Goal: Complete application form: Complete application form

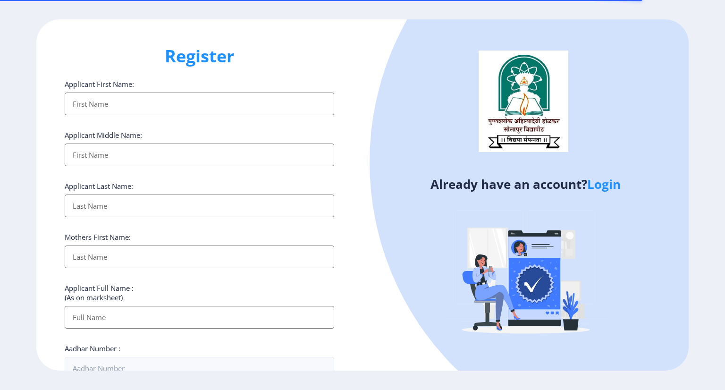
select select
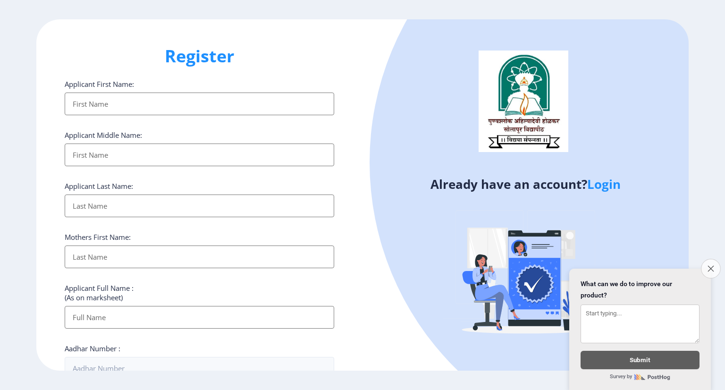
click at [710, 265] on icon "Close survey" at bounding box center [710, 268] width 6 height 6
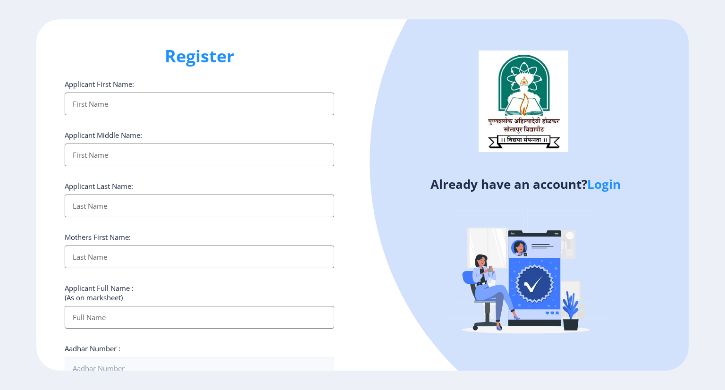
click at [610, 183] on link "Login" at bounding box center [603, 184] width 33 height 17
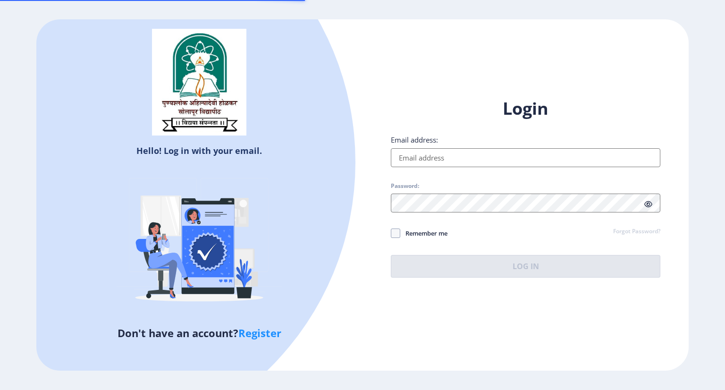
type input "[PERSON_NAME][EMAIL_ADDRESS][DOMAIN_NAME]"
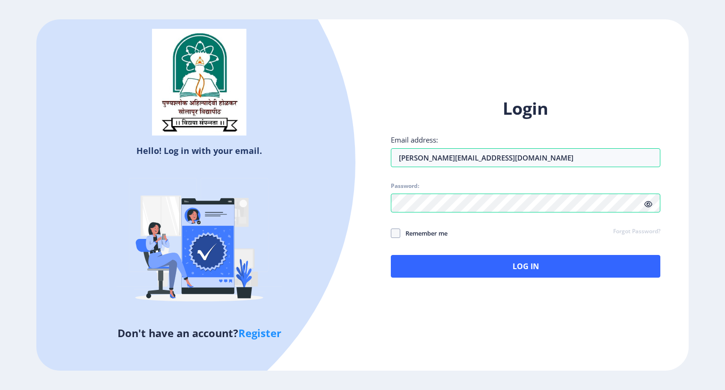
click at [400, 232] on span "Remember me" at bounding box center [423, 232] width 47 height 11
click at [391, 233] on input "Remember me" at bounding box center [391, 233] width 0 height 0
checkbox input "true"
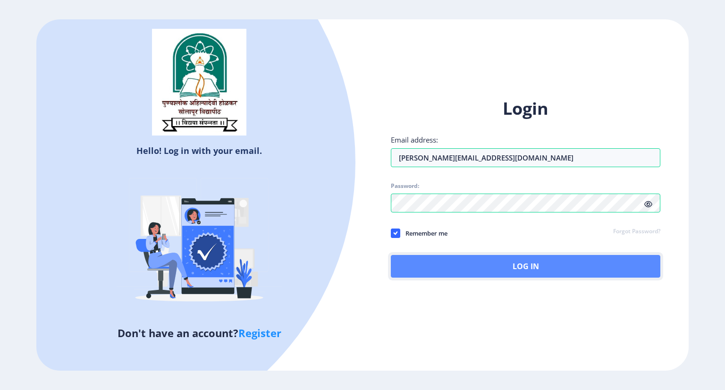
click at [462, 267] on button "Log In" at bounding box center [525, 266] width 269 height 23
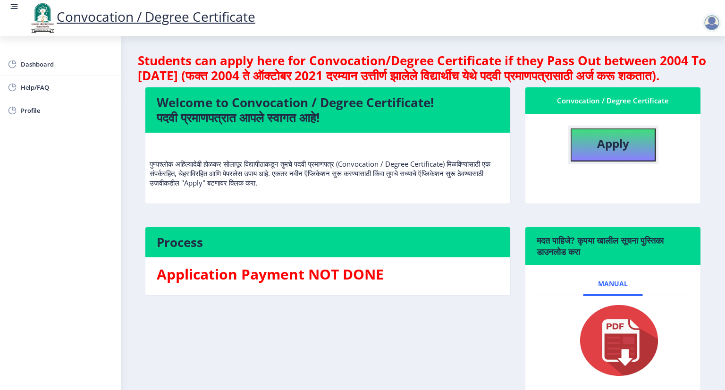
click at [597, 151] on b "Apply" at bounding box center [613, 143] width 32 height 16
select select
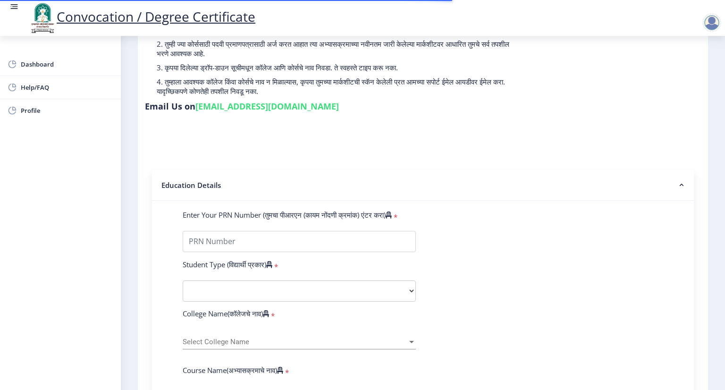
scroll to position [94, 0]
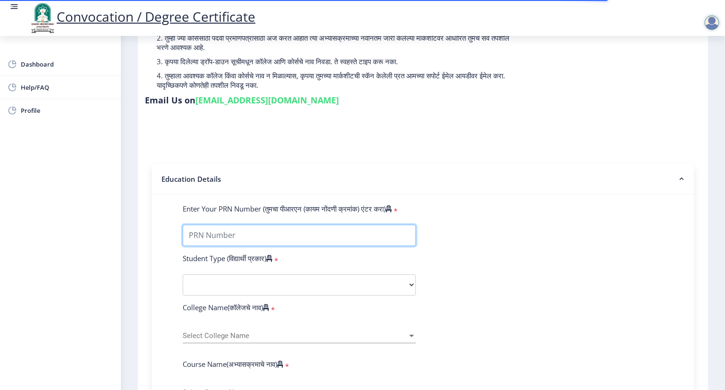
click at [282, 225] on input "Enter Your PRN Number (तुमचा पीआरएन (कायम नोंदणी क्रमांक) एंटर करा)" at bounding box center [299, 235] width 233 height 21
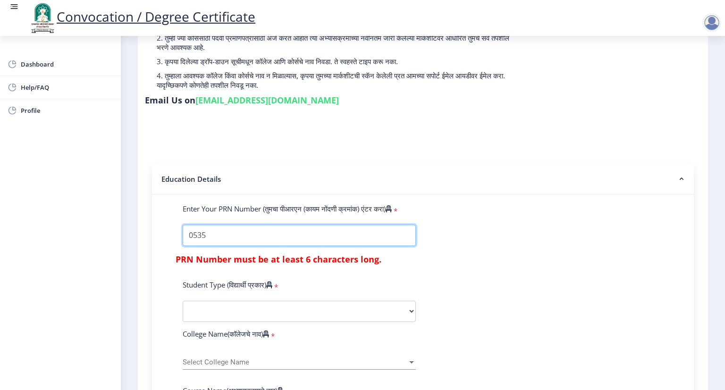
click at [341, 225] on input "Enter Your PRN Number (तुमचा पीआरएन (कायम नोंदणी क्रमांक) एंटर करा)" at bounding box center [299, 235] width 233 height 21
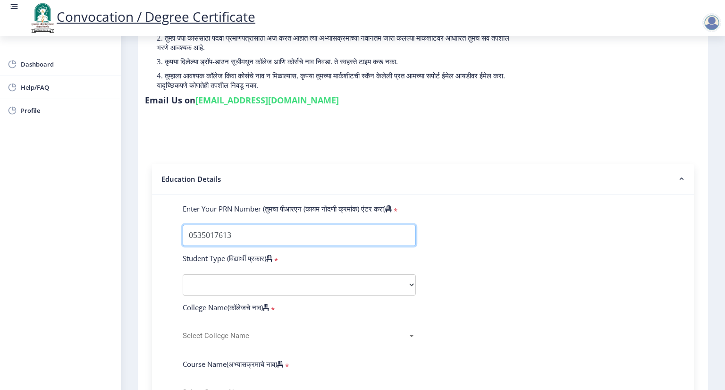
type input "0535017613"
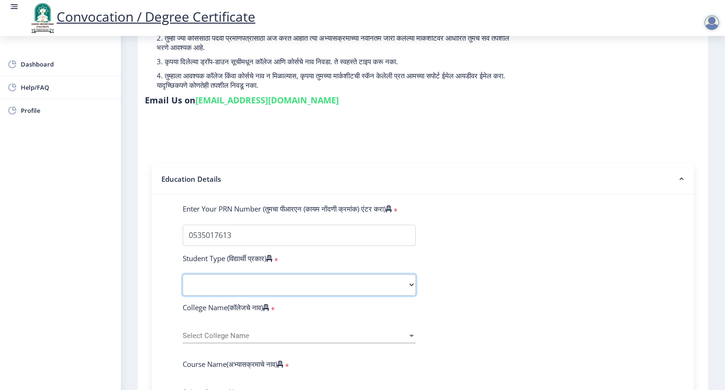
click at [234, 285] on select "Select Student Type Regular External" at bounding box center [299, 284] width 233 height 21
select select "Regular"
click at [183, 274] on select "Select Student Type Regular External" at bounding box center [299, 284] width 233 height 21
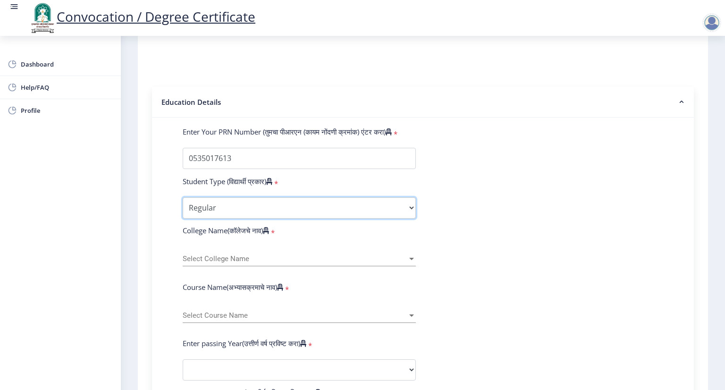
scroll to position [189, 0]
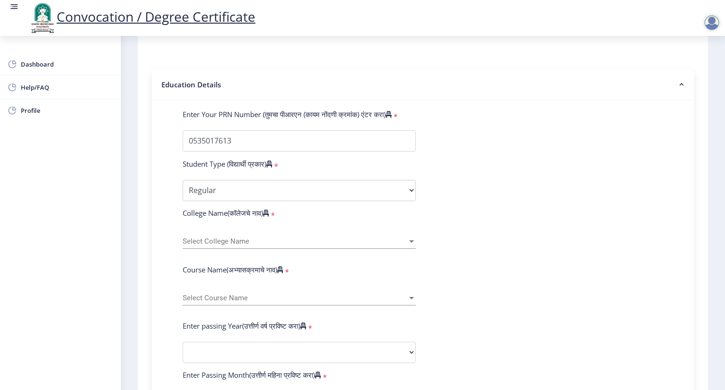
click at [249, 237] on span "Select College Name" at bounding box center [295, 241] width 225 height 8
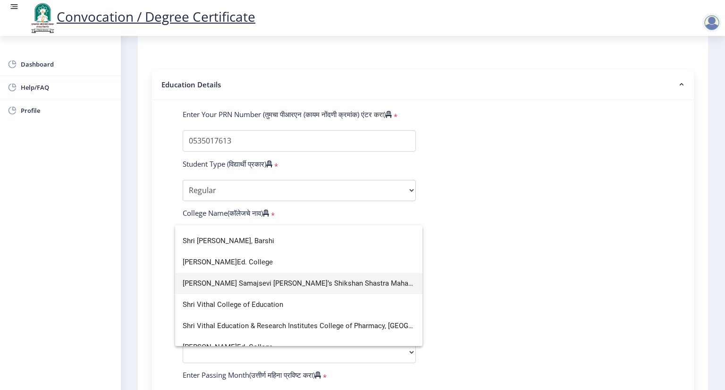
scroll to position [2453, 0]
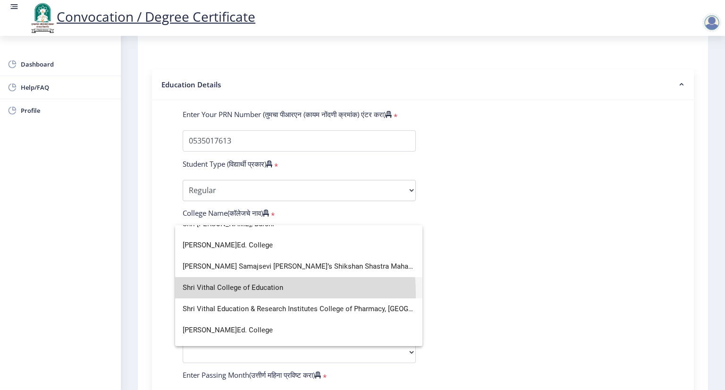
click at [229, 293] on span "Shri Vithal College of Education" at bounding box center [299, 287] width 232 height 21
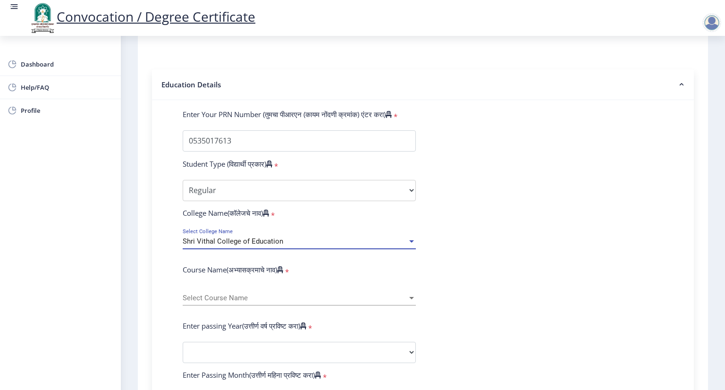
click at [229, 294] on span "Select Course Name" at bounding box center [295, 298] width 225 height 8
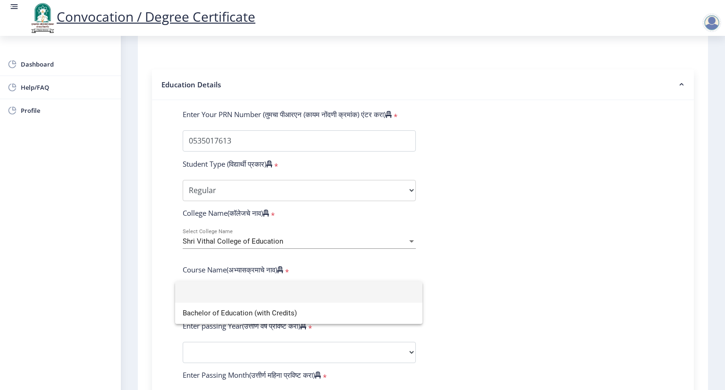
click at [468, 284] on div at bounding box center [362, 195] width 725 height 390
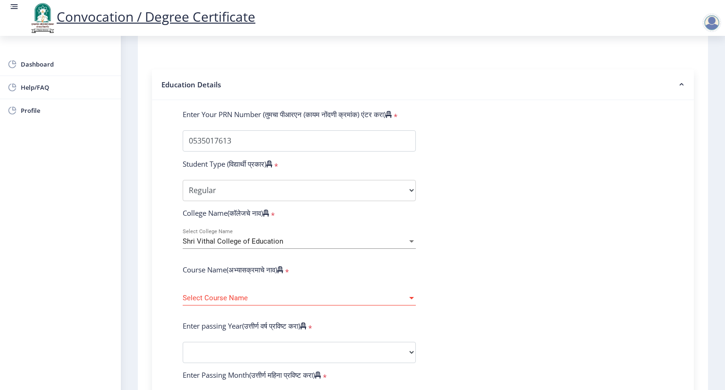
click at [301, 285] on div "Select Course Name Select Course Name" at bounding box center [299, 295] width 233 height 20
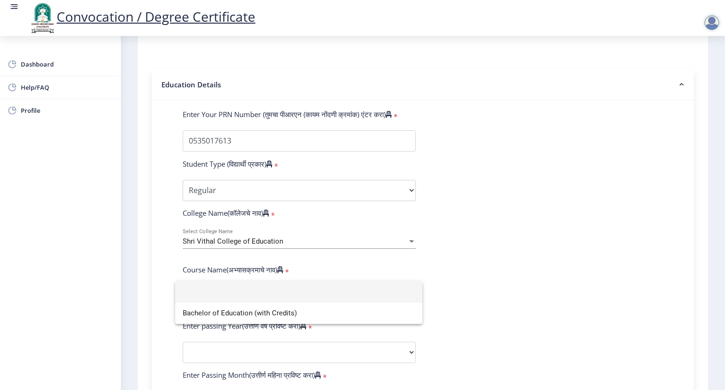
click at [279, 234] on div at bounding box center [362, 195] width 725 height 390
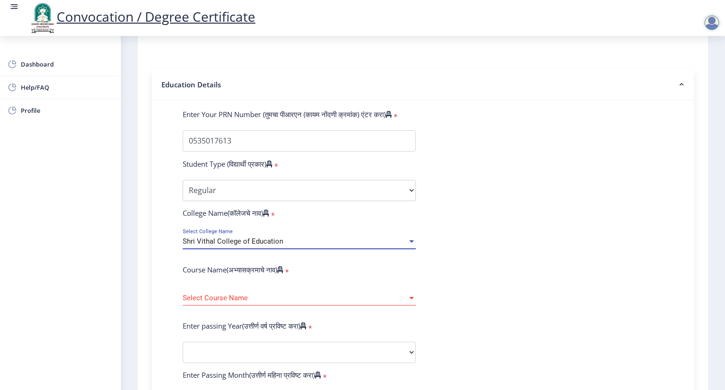
click at [279, 237] on span "Shri Vithal College of Education" at bounding box center [233, 241] width 100 height 8
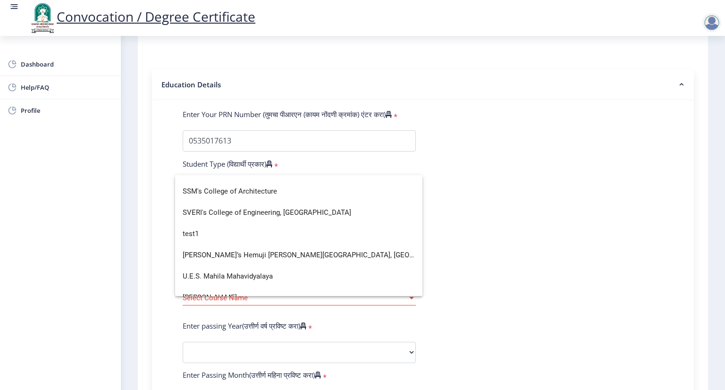
scroll to position [2951, 0]
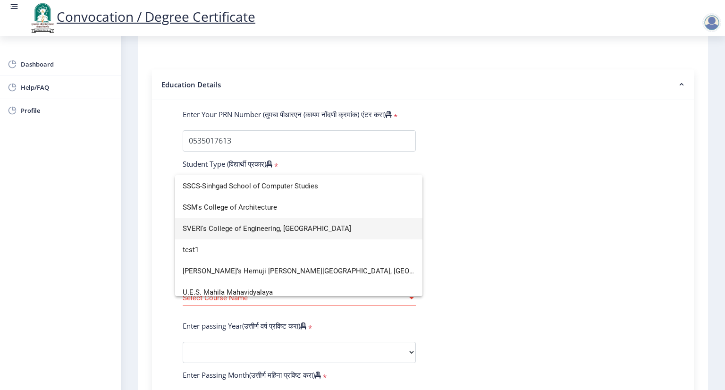
click at [288, 223] on span "SVERI's College of Engineering, [GEOGRAPHIC_DATA]" at bounding box center [299, 228] width 232 height 21
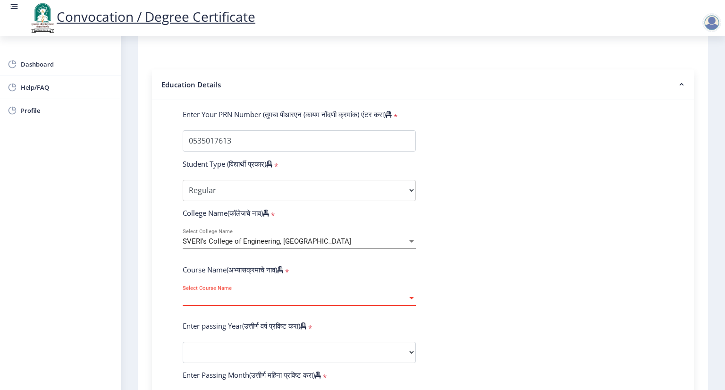
click at [281, 294] on span "Select Course Name" at bounding box center [295, 298] width 225 height 8
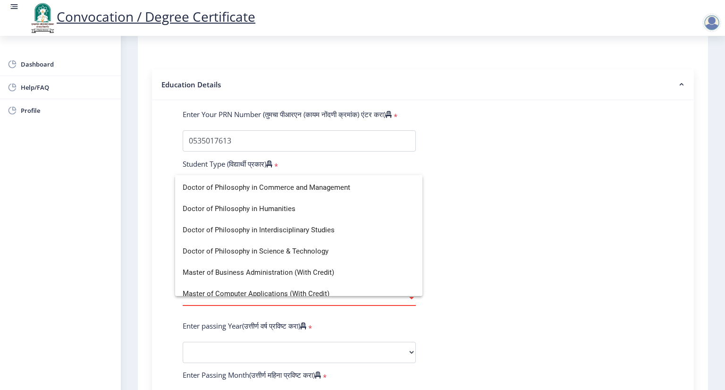
scroll to position [189, 0]
click at [489, 221] on div at bounding box center [362, 195] width 725 height 390
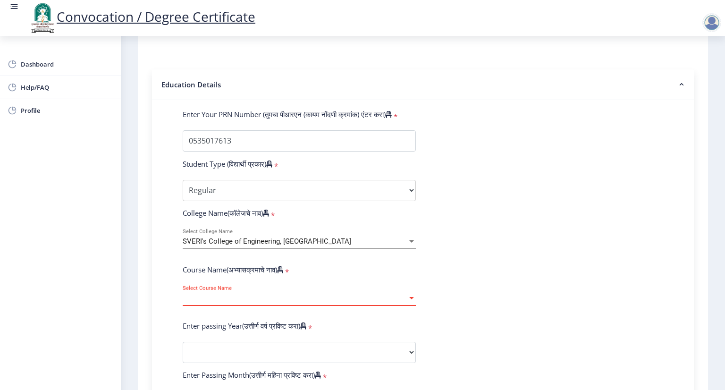
click at [257, 295] on span "Select Course Name" at bounding box center [295, 298] width 225 height 8
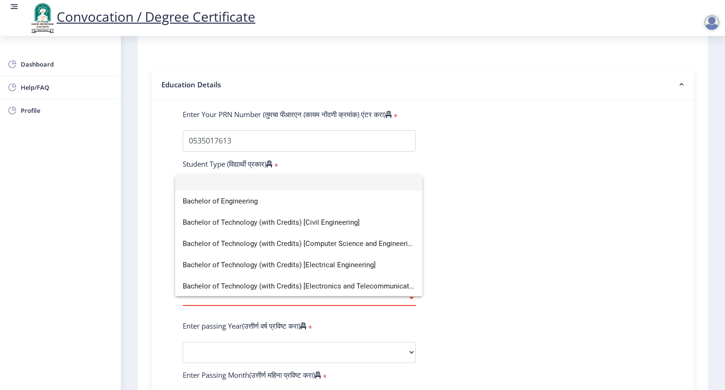
scroll to position [0, 0]
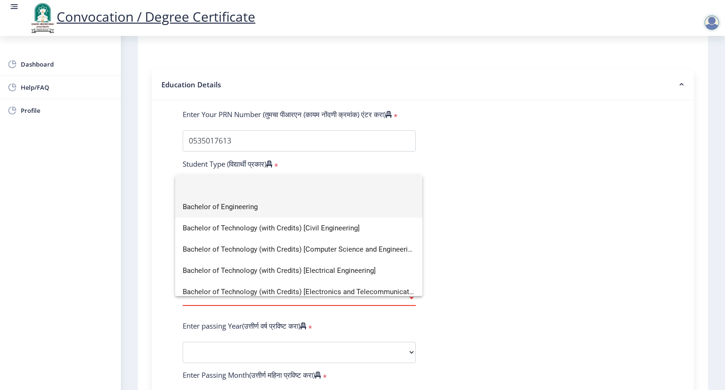
click at [298, 209] on span "Bachelor of Engineering" at bounding box center [299, 206] width 232 height 21
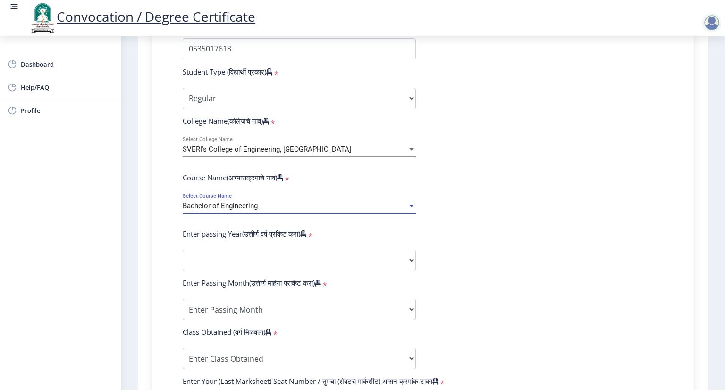
scroll to position [283, 0]
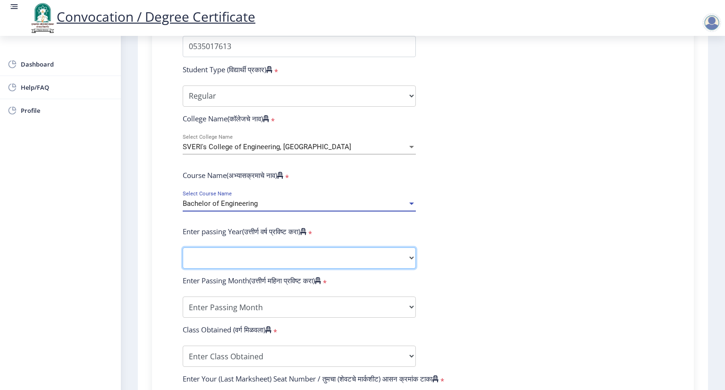
click at [311, 253] on select "2025 2024 2023 2022 2021 2020 2019 2018 2017 2016 2015 2014 2013 2012 2011 2010…" at bounding box center [299, 257] width 233 height 21
select select "2009"
click at [183, 247] on select "2025 2024 2023 2022 2021 2020 2019 2018 2017 2016 2015 2014 2013 2012 2011 2010…" at bounding box center [299, 257] width 233 height 21
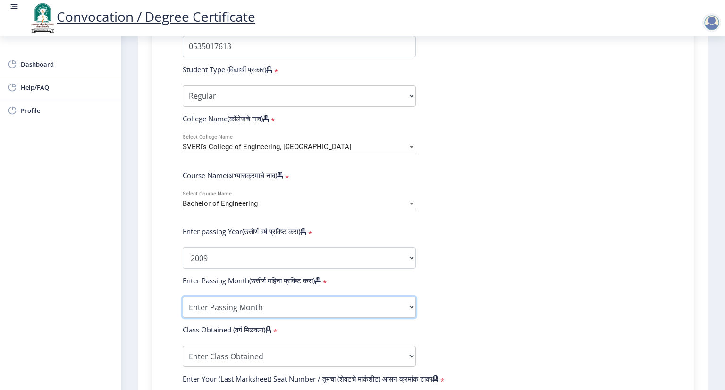
click at [273, 299] on select "Enter Passing Month March April May October November December" at bounding box center [299, 306] width 233 height 21
select select "April"
click at [183, 296] on select "Enter Passing Month March April May October November December" at bounding box center [299, 306] width 233 height 21
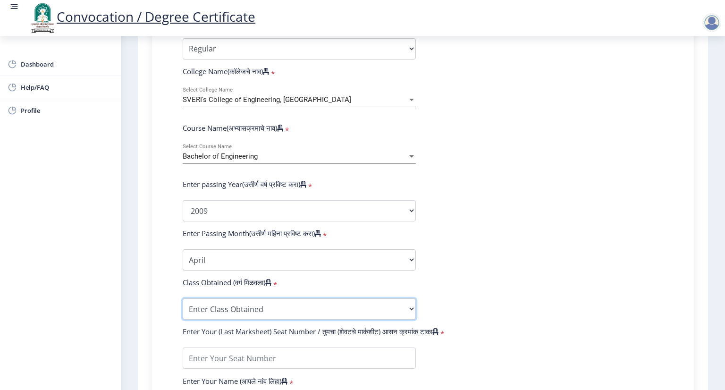
click at [259, 301] on select "Enter Class Obtained FIRST CLASS WITH DISTINCTION FIRST CLASS HIGHER SECOND CLA…" at bounding box center [299, 308] width 233 height 21
select select "FIRST CLASS WITH DISTINCTION"
click at [183, 298] on select "Enter Class Obtained FIRST CLASS WITH DISTINCTION FIRST CLASS HIGHER SECOND CLA…" at bounding box center [299, 308] width 233 height 21
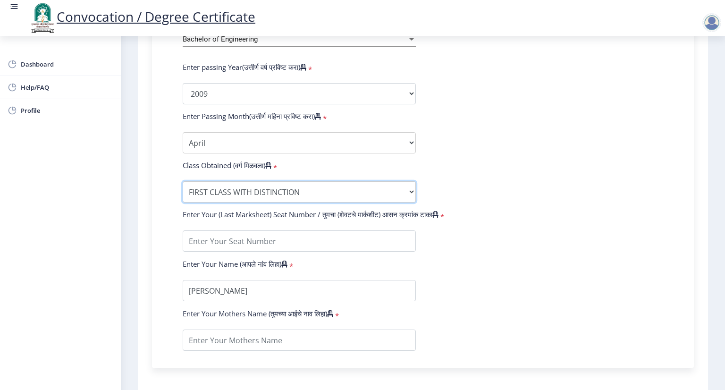
scroll to position [472, 0]
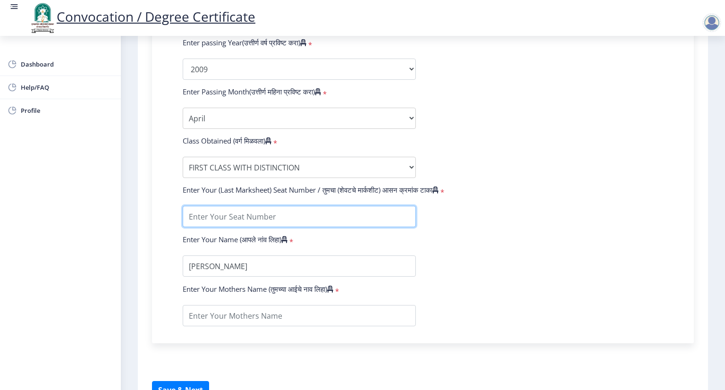
click at [270, 216] on input "textarea" at bounding box center [299, 216] width 233 height 21
type input "7099"
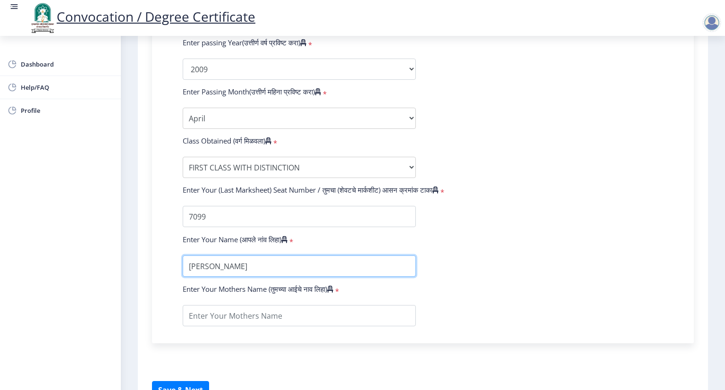
click at [229, 261] on input "textarea" at bounding box center [299, 265] width 233 height 21
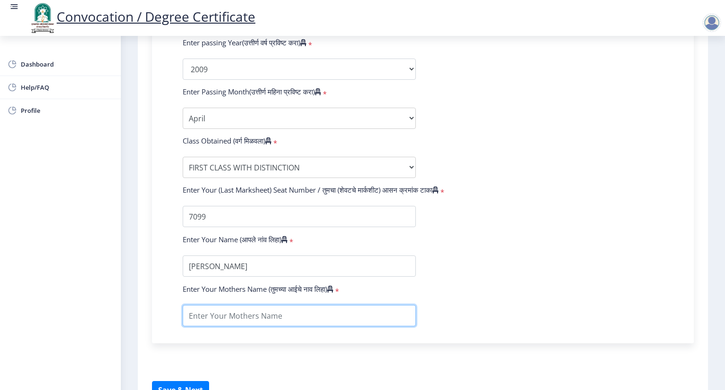
click at [247, 317] on input "textarea" at bounding box center [299, 315] width 233 height 21
type input "[DEMOGRAPHIC_DATA]"
drag, startPoint x: 192, startPoint y: 312, endPoint x: 172, endPoint y: 314, distance: 20.4
click at [174, 313] on div "Enter Your PRN Number (तुमचा पीआरएन (कायम नोंदणी क्रमांक) एंटर करा) * Student T…" at bounding box center [422, 76] width 509 height 500
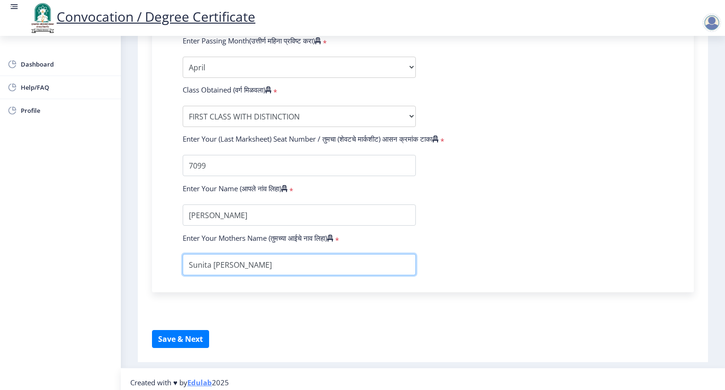
scroll to position [523, 0]
type input "Sunita [PERSON_NAME]"
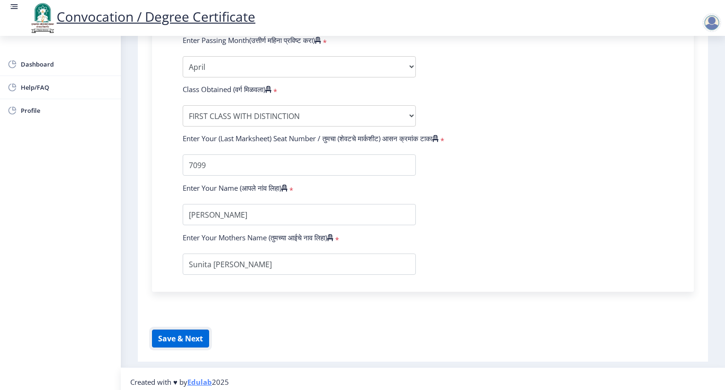
click at [180, 333] on button "Save & Next" at bounding box center [180, 338] width 57 height 18
click at [187, 335] on button "Save & Next" at bounding box center [180, 338] width 57 height 18
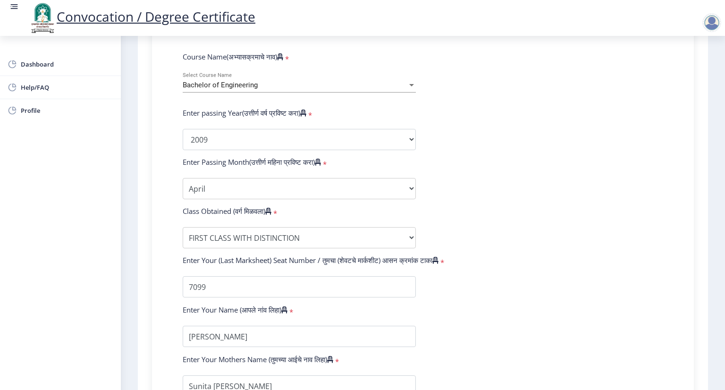
scroll to position [519, 0]
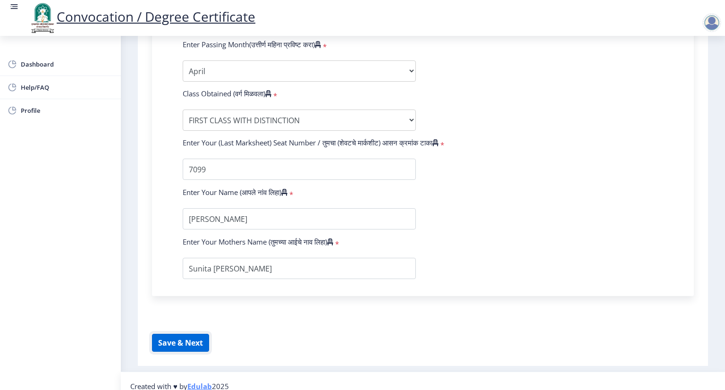
click at [166, 338] on button "Save & Next" at bounding box center [180, 343] width 57 height 18
click at [398, 68] on select "Enter Passing Month March April May October November December" at bounding box center [299, 70] width 233 height 21
click at [183, 60] on select "Enter Passing Month March April May October November December" at bounding box center [299, 70] width 233 height 21
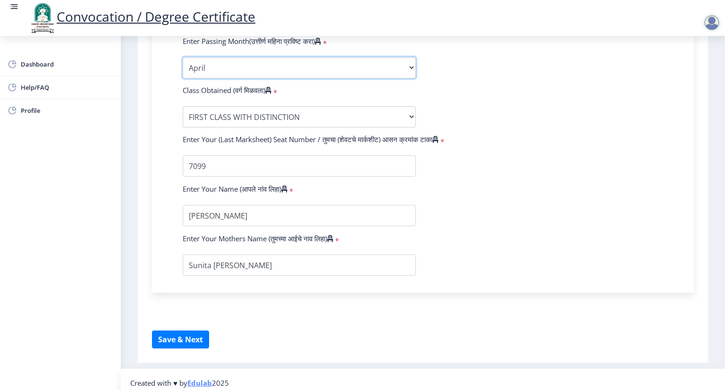
scroll to position [523, 0]
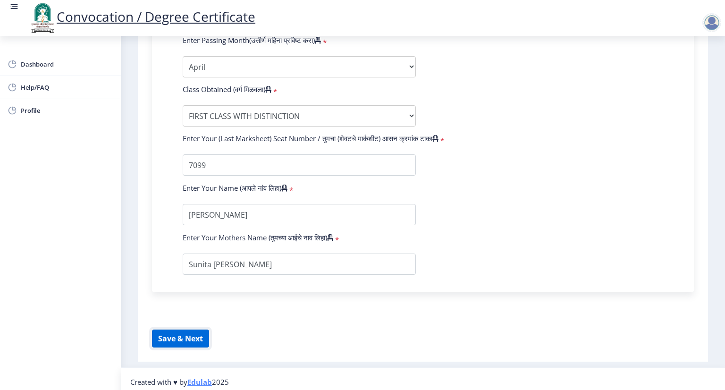
click at [192, 329] on button "Save & Next" at bounding box center [180, 338] width 57 height 18
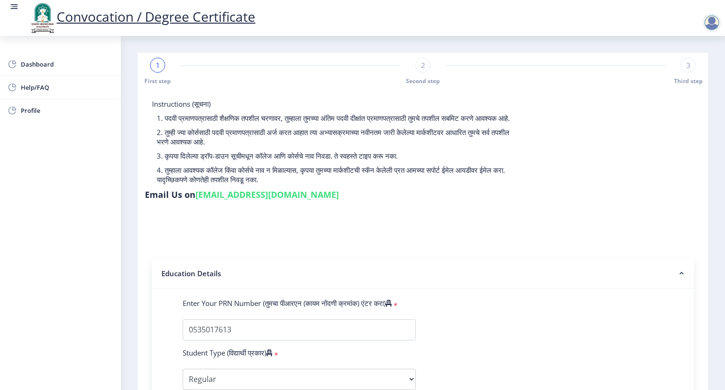
scroll to position [142, 0]
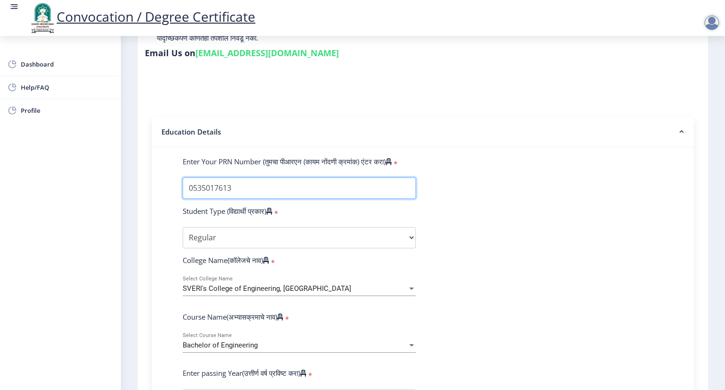
click at [370, 181] on input "Enter Your PRN Number (तुमचा पीआरएन (कायम नोंदणी क्रमांक) एंटर करा)" at bounding box center [299, 187] width 233 height 21
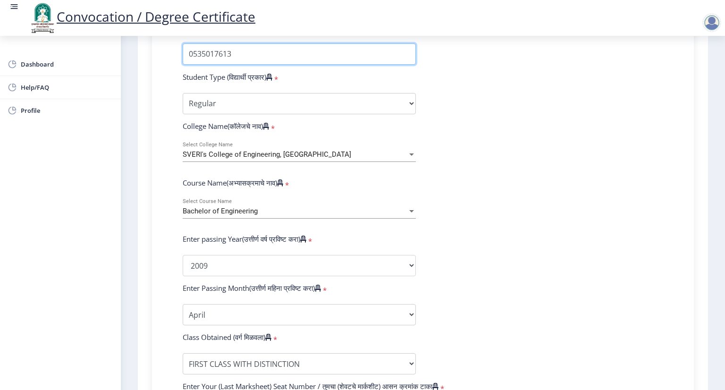
scroll to position [283, 0]
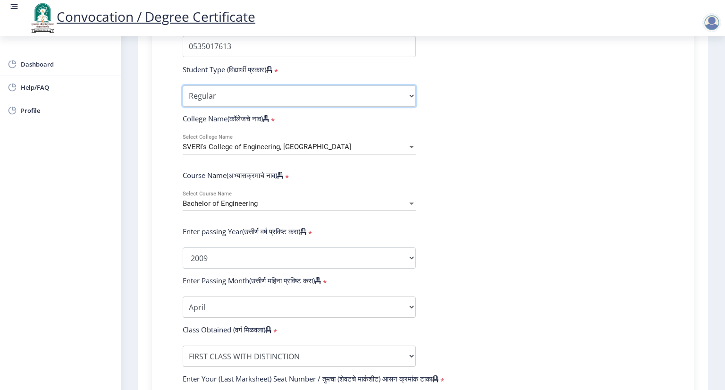
click at [371, 96] on select "Select Student Type Regular External" at bounding box center [299, 95] width 233 height 21
click at [183, 85] on select "Select Student Type Regular External" at bounding box center [299, 95] width 233 height 21
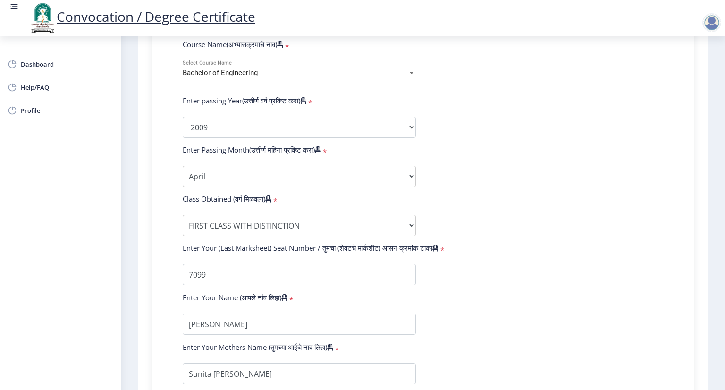
scroll to position [425, 0]
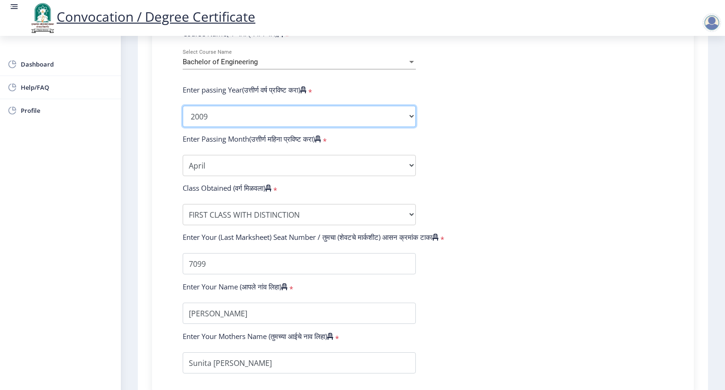
click at [304, 116] on select "2025 2024 2023 2022 2021 2020 2019 2018 2017 2016 2015 2014 2013 2012 2011 2010…" at bounding box center [299, 116] width 233 height 21
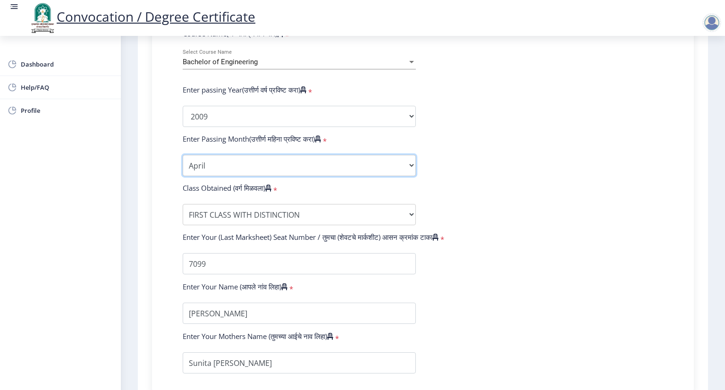
click at [268, 159] on select "Enter Passing Month March April May October November December" at bounding box center [299, 165] width 233 height 21
click at [183, 155] on select "Enter Passing Month March April May October November December" at bounding box center [299, 165] width 233 height 21
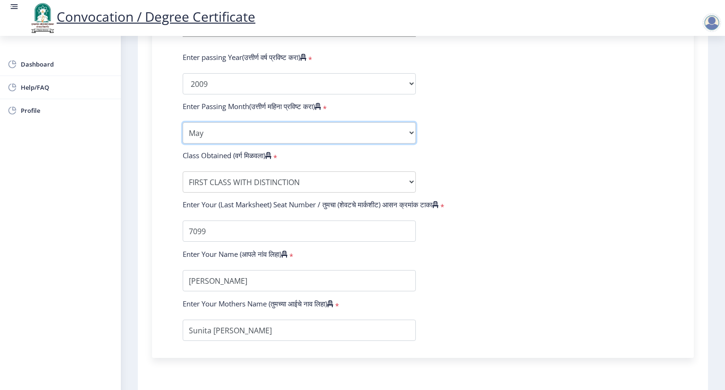
scroll to position [472, 0]
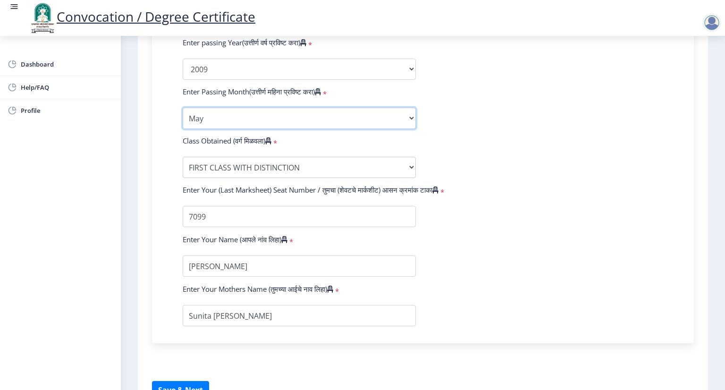
click at [251, 116] on select "Enter Passing Month March April May October November December" at bounding box center [299, 118] width 233 height 21
select select "March"
click at [183, 108] on select "Enter Passing Month March April May October November December" at bounding box center [299, 118] width 233 height 21
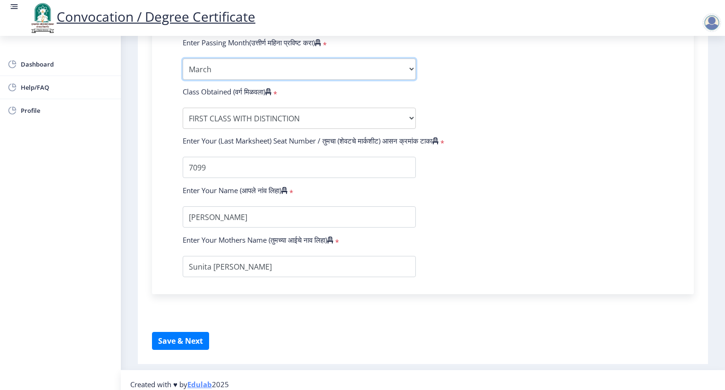
scroll to position [523, 0]
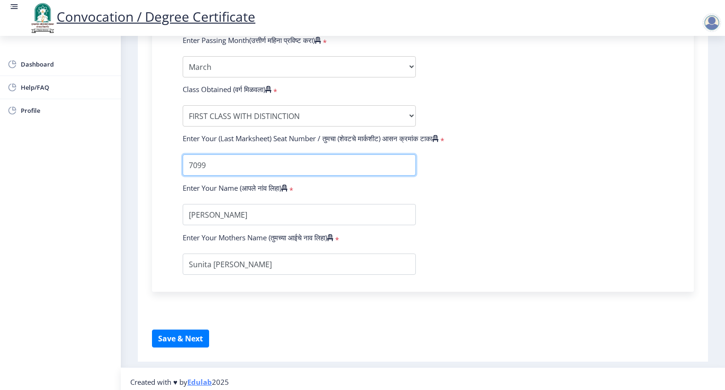
click at [384, 161] on input "textarea" at bounding box center [299, 164] width 233 height 21
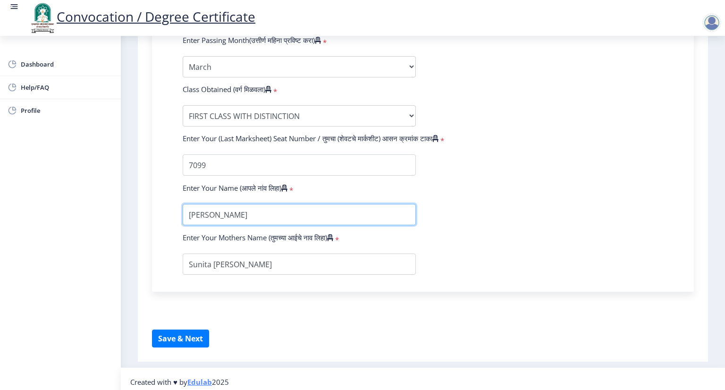
click at [329, 204] on input "textarea" at bounding box center [299, 214] width 233 height 21
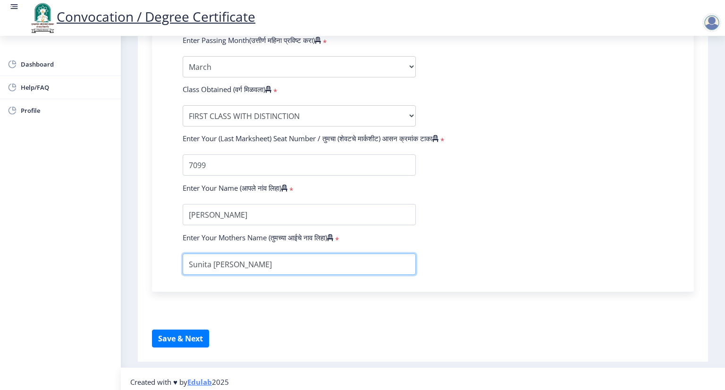
click at [320, 255] on input "textarea" at bounding box center [299, 263] width 233 height 21
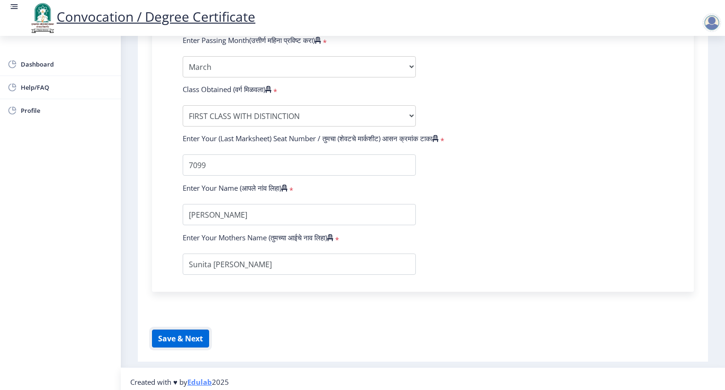
click at [194, 332] on button "Save & Next" at bounding box center [180, 338] width 57 height 18
